Goal: Transaction & Acquisition: Purchase product/service

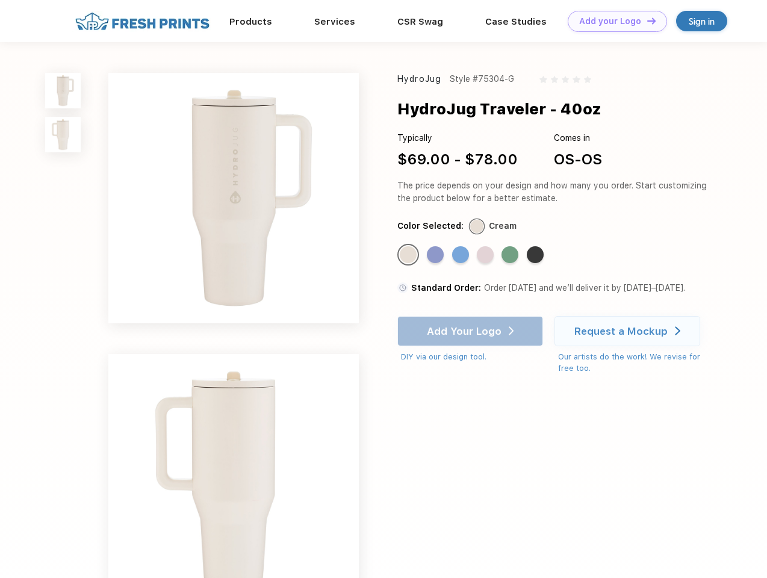
click at [613, 21] on link "Add your Logo Design Tool" at bounding box center [616, 21] width 99 height 21
click at [0, 0] on div "Design Tool" at bounding box center [0, 0] width 0 height 0
click at [646, 20] on link "Add your Logo Design Tool" at bounding box center [616, 21] width 99 height 21
click at [63, 90] on img at bounding box center [62, 90] width 35 height 35
click at [63, 135] on img at bounding box center [62, 134] width 35 height 35
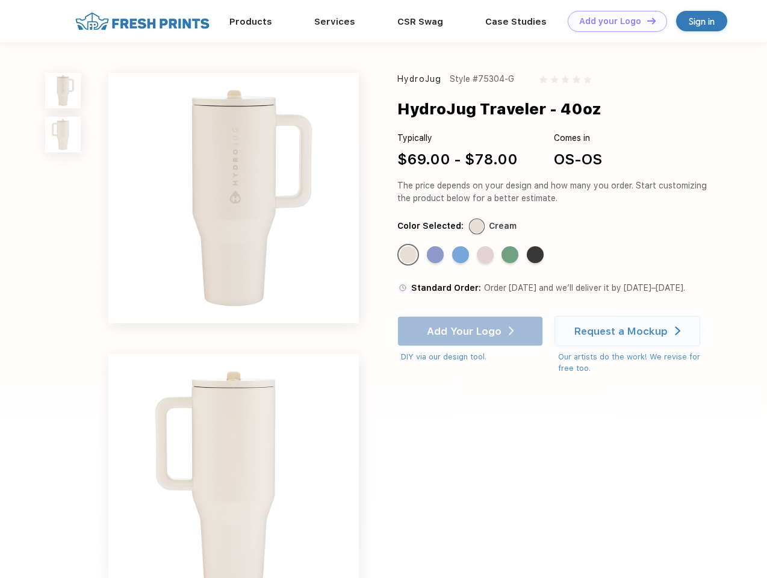
click at [409, 255] on div "Standard Color" at bounding box center [408, 254] width 17 height 17
click at [436, 255] on div "Standard Color" at bounding box center [435, 254] width 17 height 17
click at [461, 255] on div "Standard Color" at bounding box center [460, 254] width 17 height 17
click at [486, 255] on div "Standard Color" at bounding box center [485, 254] width 17 height 17
click at [511, 255] on div "Standard Color" at bounding box center [509, 254] width 17 height 17
